Goal: Transaction & Acquisition: Subscribe to service/newsletter

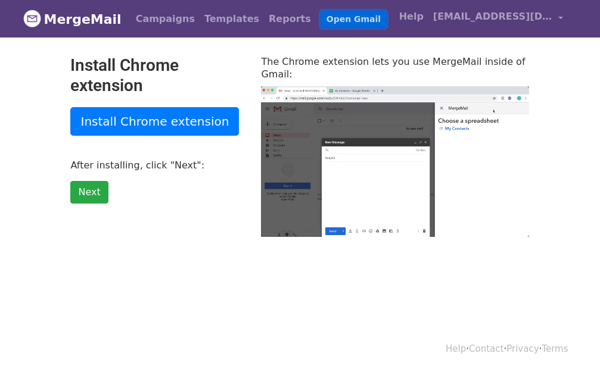
click at [329, 20] on link "Open Gmail" at bounding box center [354, 19] width 66 height 17
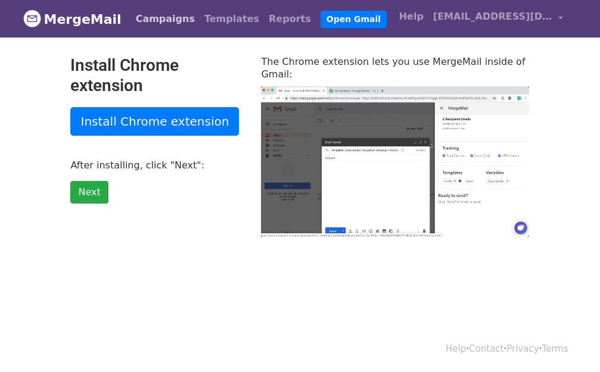
click at [169, 18] on link "Campaigns" at bounding box center [165, 19] width 69 height 24
type input "41.82"
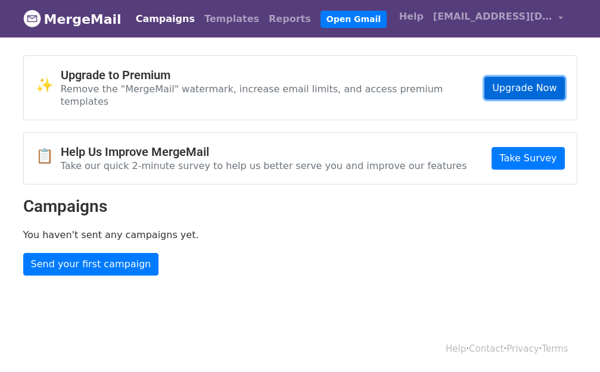
click at [528, 80] on link "Upgrade Now" at bounding box center [524, 88] width 80 height 23
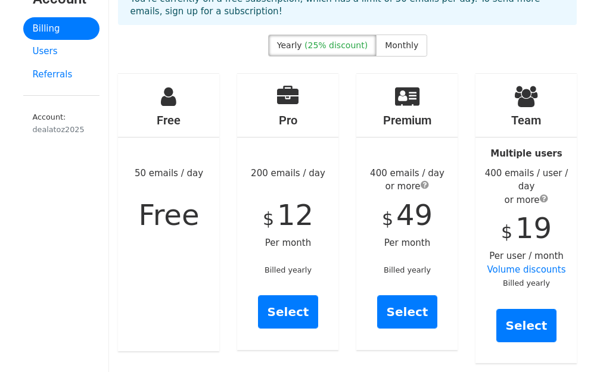
scroll to position [47, 0]
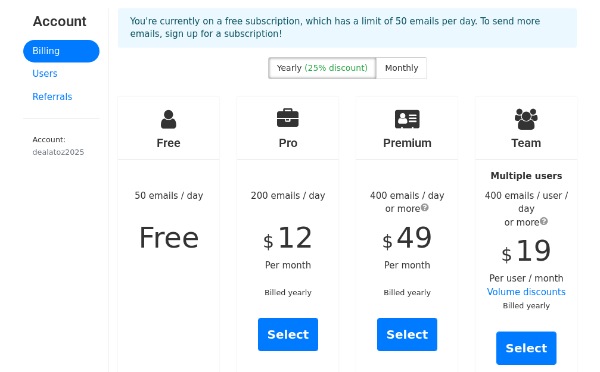
click at [334, 67] on span "(25% discount)" at bounding box center [335, 68] width 63 height 10
click at [390, 63] on span "Monthly" at bounding box center [401, 68] width 33 height 10
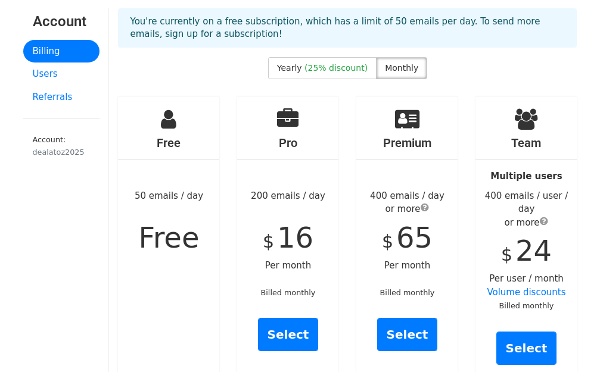
click at [390, 64] on span "Monthly" at bounding box center [401, 68] width 33 height 10
click at [385, 66] on span "Monthly" at bounding box center [401, 68] width 33 height 10
click at [340, 69] on span "(25% discount)" at bounding box center [335, 68] width 63 height 10
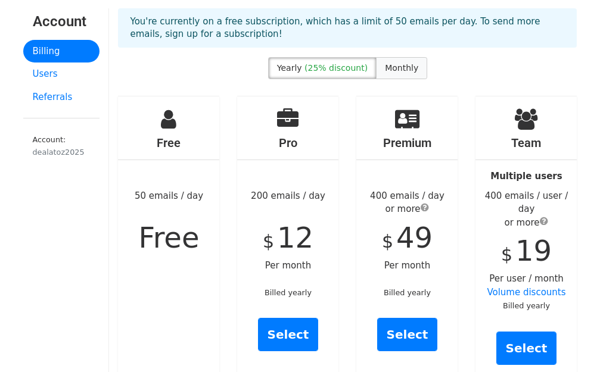
click at [385, 66] on span "Monthly" at bounding box center [401, 68] width 33 height 10
click at [326, 70] on span "(25% discount)" at bounding box center [335, 68] width 63 height 10
click at [386, 69] on span "Monthly" at bounding box center [401, 68] width 33 height 10
click at [324, 70] on span "(25% discount)" at bounding box center [335, 68] width 63 height 10
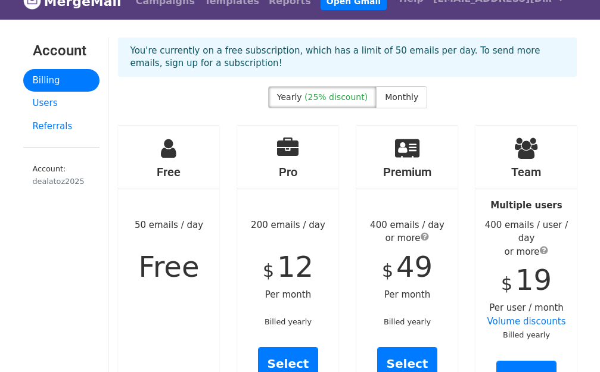
scroll to position [0, 0]
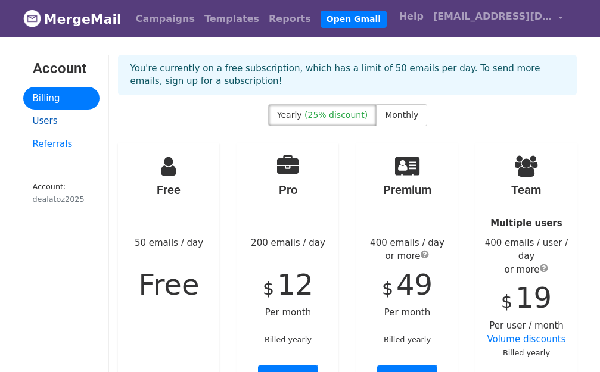
click at [47, 124] on link "Users" at bounding box center [61, 121] width 77 height 23
